Goal: Transaction & Acquisition: Purchase product/service

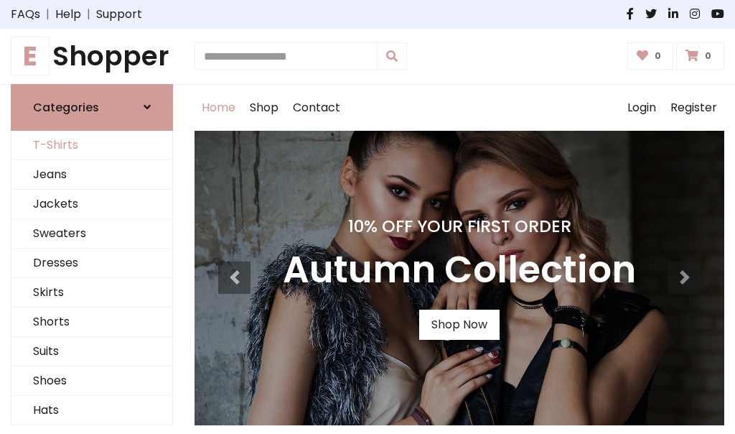
click at [92, 145] on link "T-Shirts" at bounding box center [91, 145] width 161 height 29
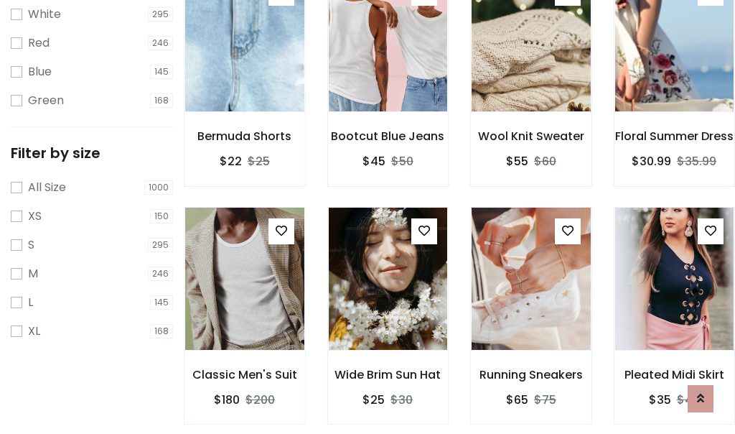
scroll to position [26, 0]
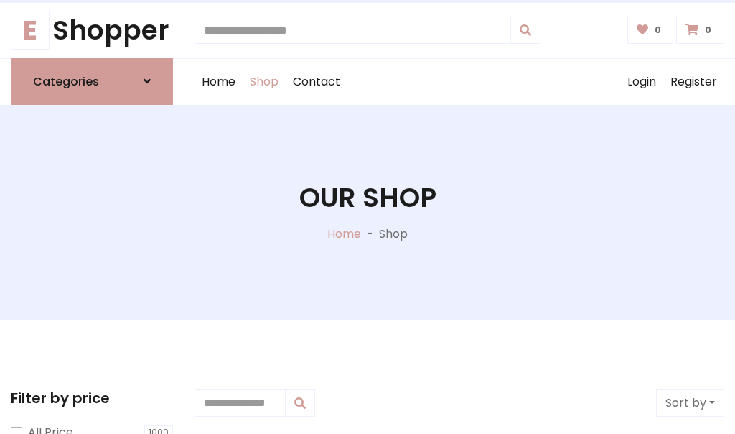
click at [368, 212] on h1 "Our Shop" at bounding box center [367, 198] width 137 height 32
click at [460, 81] on div "Home Shop Contact Log out Login Register" at bounding box center [460, 82] width 530 height 46
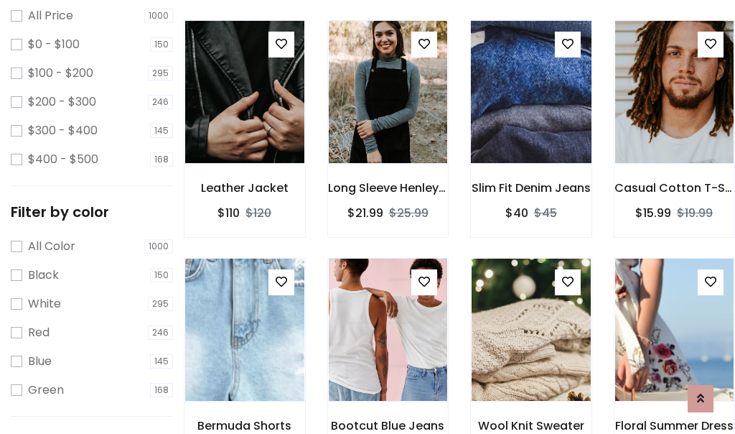
click at [531, 118] on img at bounding box center [531, 92] width 143 height 345
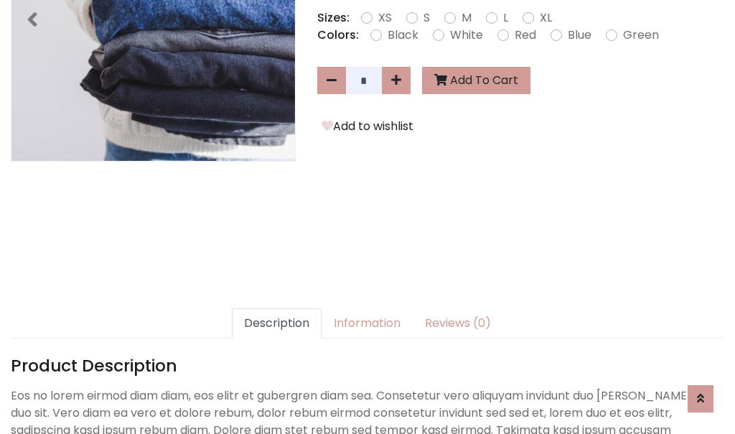
scroll to position [351, 0]
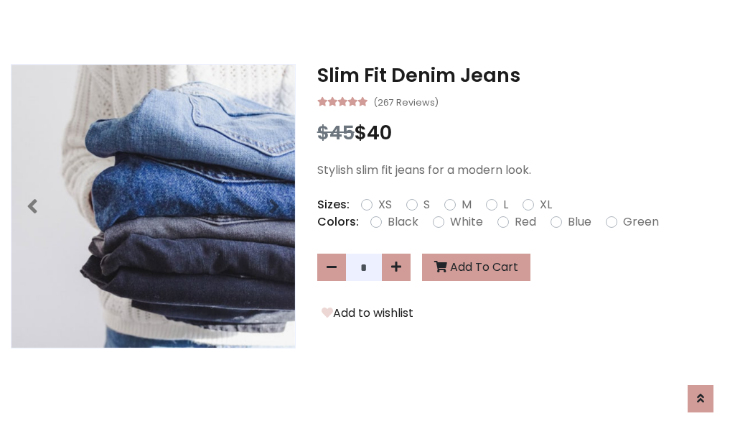
click at [521, 75] on h3 "Slim Fit Denim Jeans" at bounding box center [520, 75] width 407 height 23
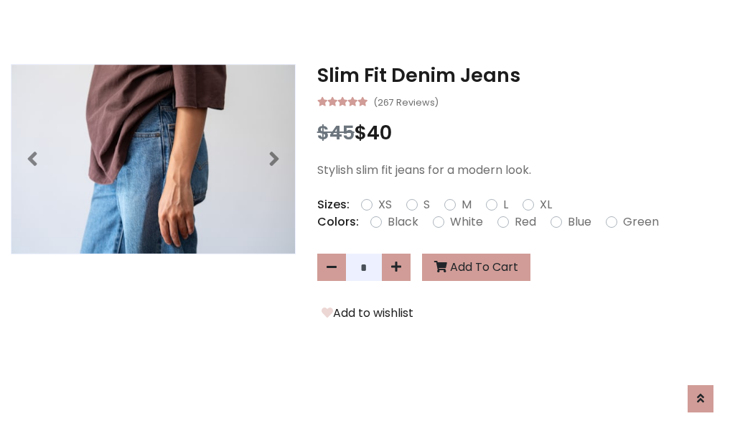
click at [521, 75] on h3 "Slim Fit Denim Jeans" at bounding box center [520, 75] width 407 height 23
